Goal: Find specific page/section: Find specific page/section

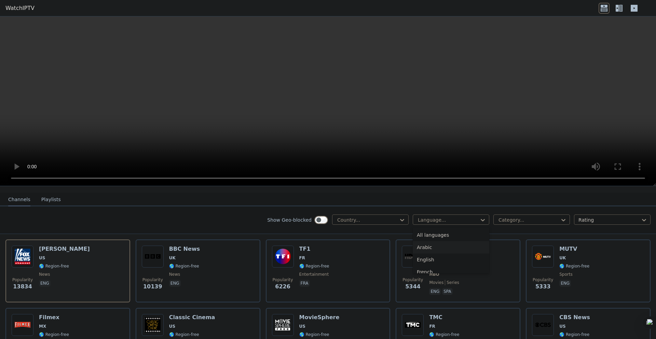
click at [450, 242] on div "Arabic" at bounding box center [451, 247] width 77 height 12
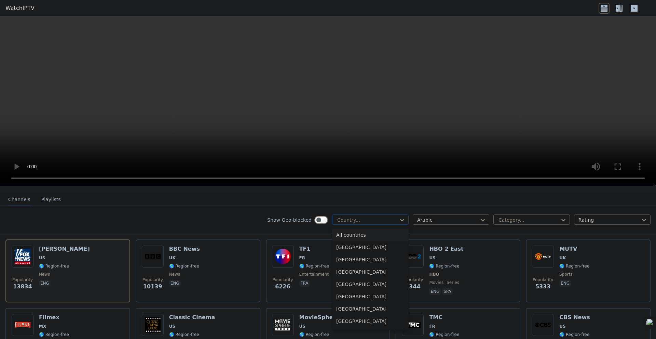
click at [382, 217] on div at bounding box center [368, 219] width 62 height 7
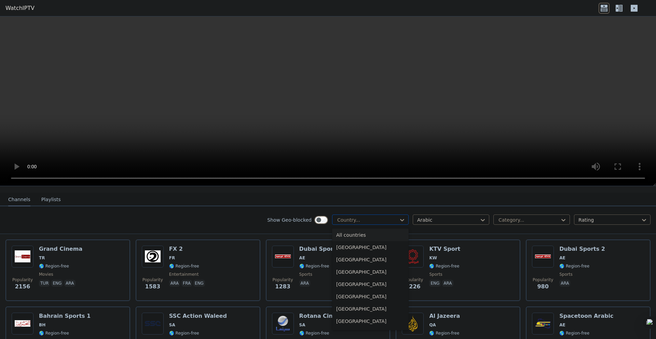
click at [358, 216] on div at bounding box center [368, 219] width 62 height 7
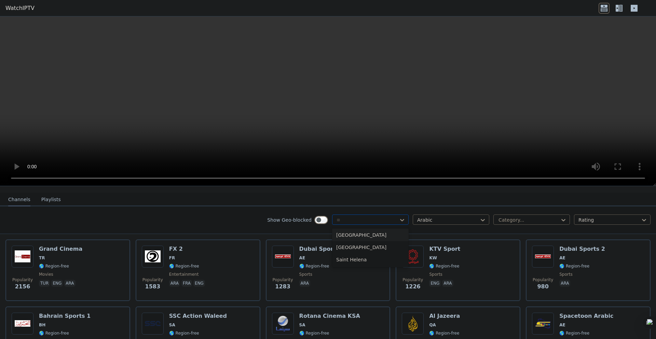
type input "*"
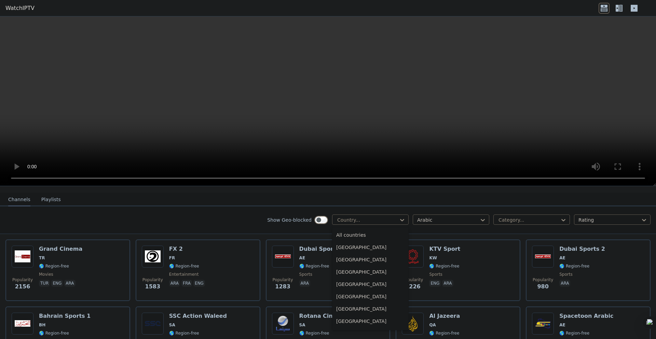
type input "*"
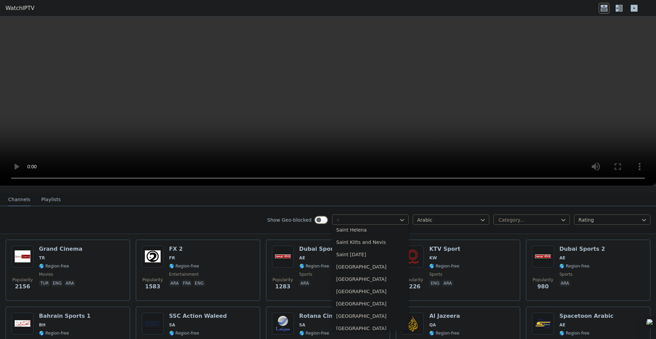
scroll to position [547, 0]
click at [363, 285] on div "[GEOGRAPHIC_DATA]" at bounding box center [370, 291] width 77 height 12
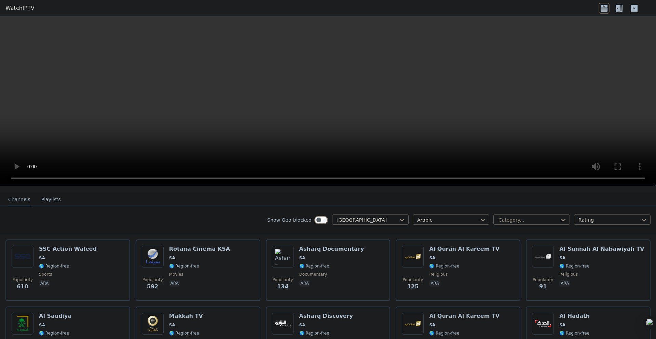
click at [514, 220] on div "Show Geo-blocked [GEOGRAPHIC_DATA] Arabic Category... Rating" at bounding box center [328, 220] width 656 height 28
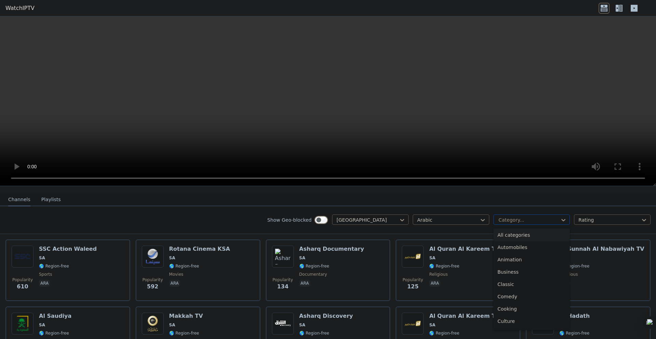
click at [514, 216] on div at bounding box center [529, 219] width 62 height 7
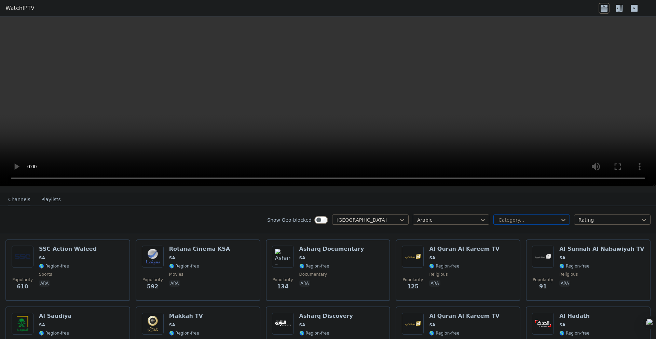
click at [514, 216] on div at bounding box center [529, 219] width 62 height 7
click at [222, 206] on div "Show Geo-blocked [GEOGRAPHIC_DATA] Arabic Category... Rating" at bounding box center [328, 220] width 656 height 28
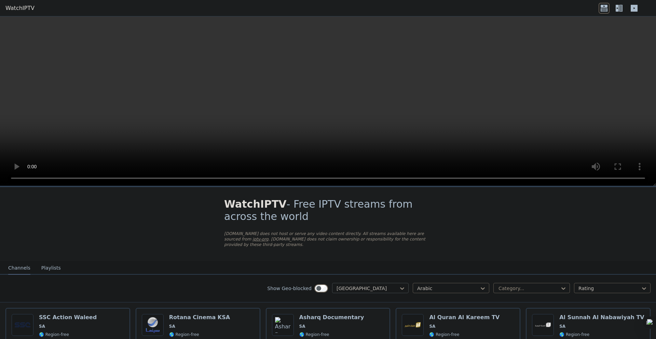
click at [375, 283] on div "[GEOGRAPHIC_DATA]" at bounding box center [370, 288] width 77 height 10
click at [341, 297] on div "All countries" at bounding box center [370, 303] width 77 height 12
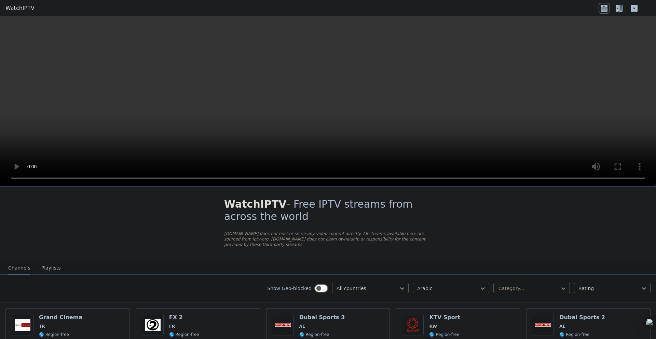
click at [397, 292] on div "Show Geo-blocked option All countries, selected. All countries Arabic Category.…" at bounding box center [328, 288] width 656 height 28
click at [18, 6] on link "WatchIPTV" at bounding box center [19, 8] width 29 height 8
drag, startPoint x: 378, startPoint y: 96, endPoint x: 383, endPoint y: 96, distance: 5.2
